Goal: Task Accomplishment & Management: Manage account settings

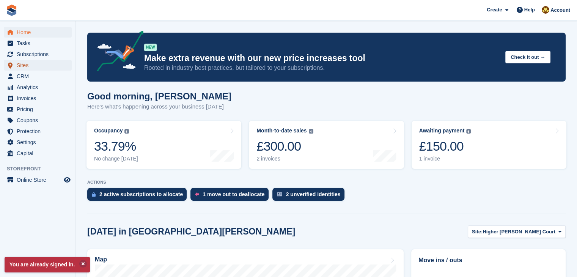
click at [21, 67] on span "Sites" at bounding box center [40, 65] width 46 height 11
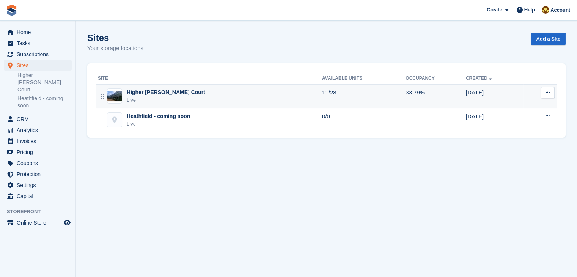
click at [138, 96] on div "Higher [PERSON_NAME] Court" at bounding box center [166, 92] width 79 height 8
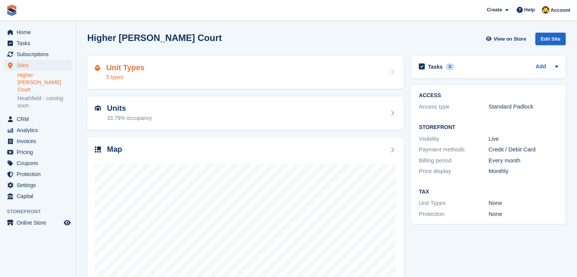
click at [138, 70] on h2 "Unit Types" at bounding box center [125, 67] width 38 height 9
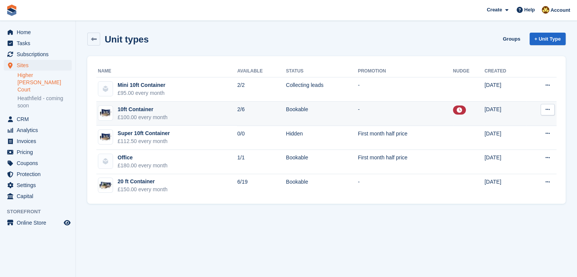
click at [457, 110] on icon at bounding box center [459, 109] width 5 height 5
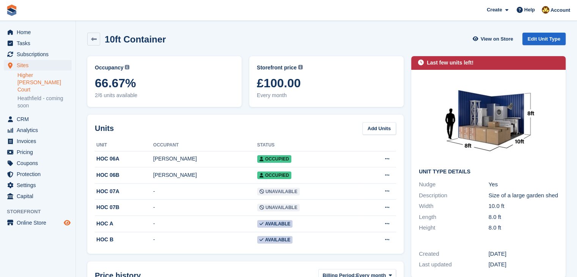
click at [68, 220] on icon "Preview store" at bounding box center [67, 223] width 7 height 6
click at [35, 114] on span "CRM" at bounding box center [40, 119] width 46 height 11
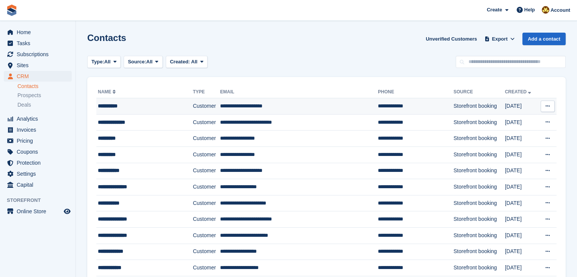
click at [122, 107] on div "**********" at bounding box center [138, 106] width 80 height 8
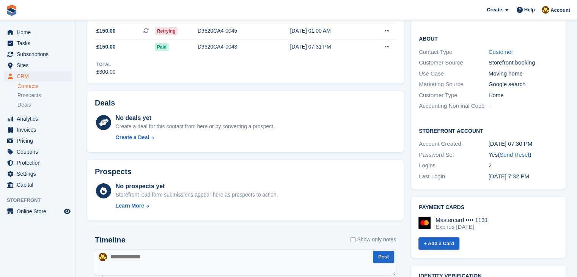
scroll to position [109, 0]
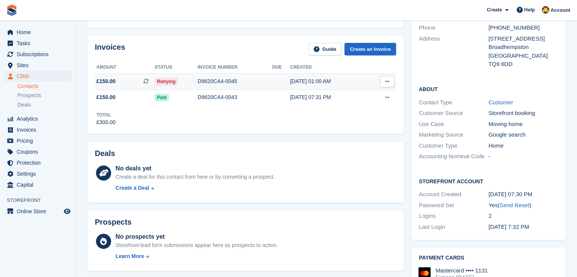
click at [389, 81] on icon at bounding box center [387, 81] width 4 height 5
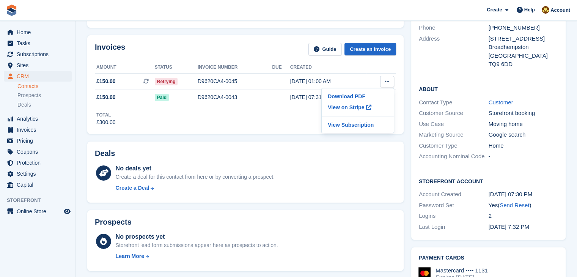
click at [237, 125] on div "Total £300.00" at bounding box center [245, 116] width 301 height 21
